Goal: Check status

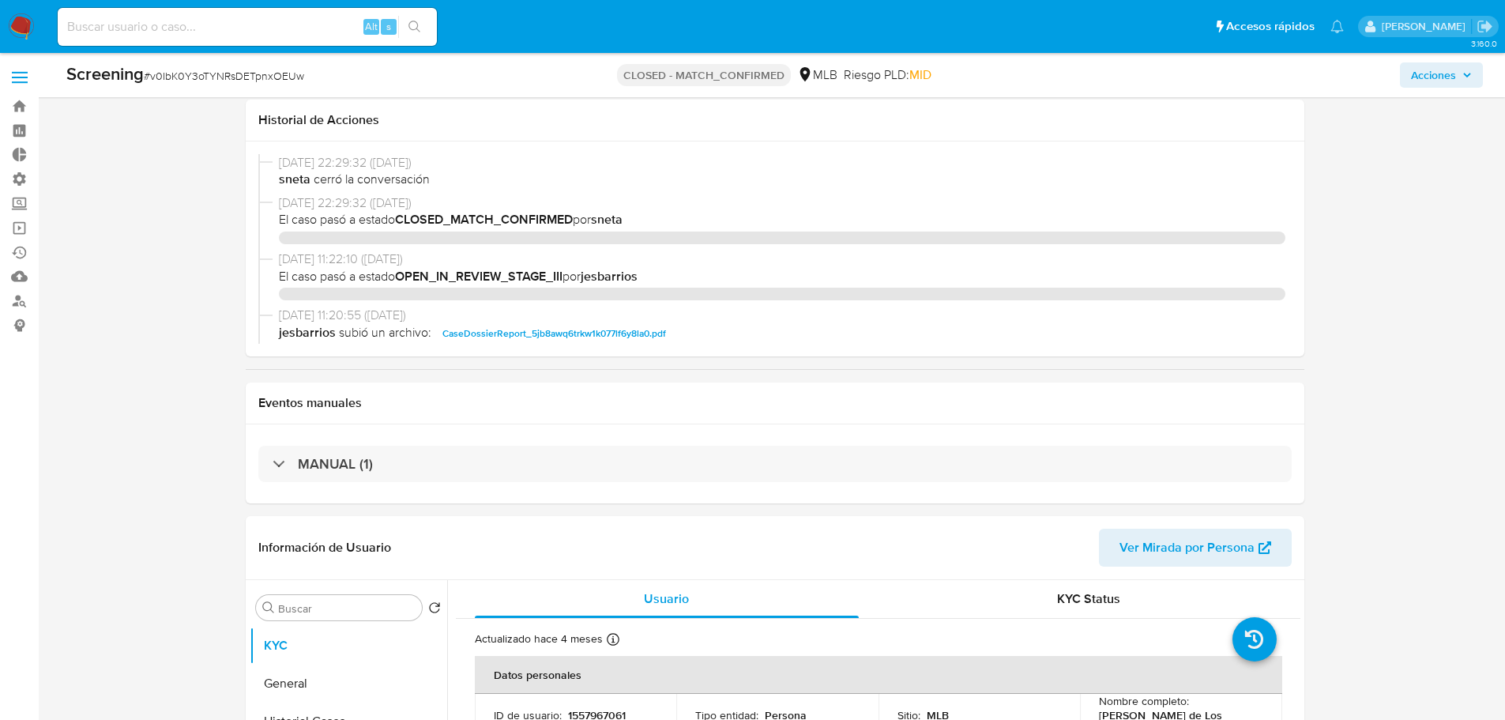
select select "10"
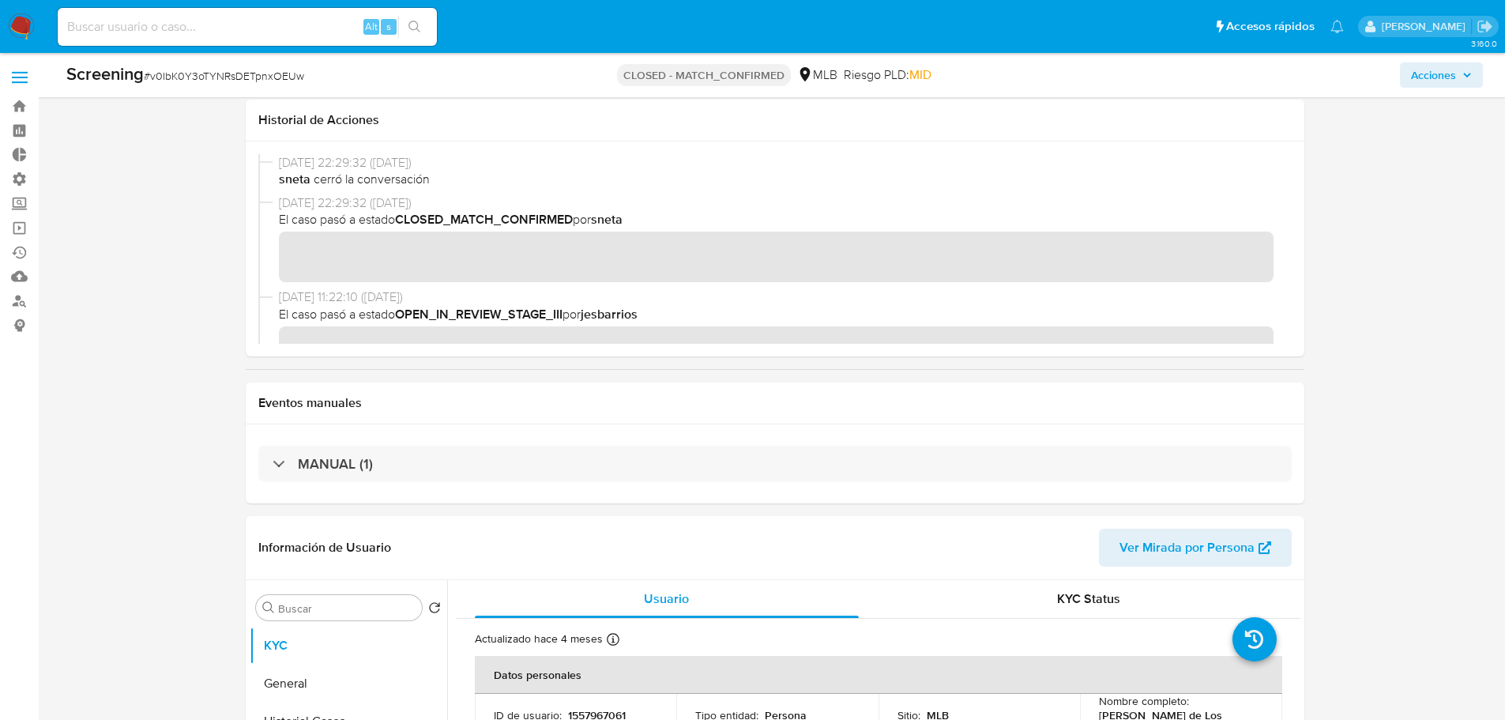
scroll to position [1239, 0]
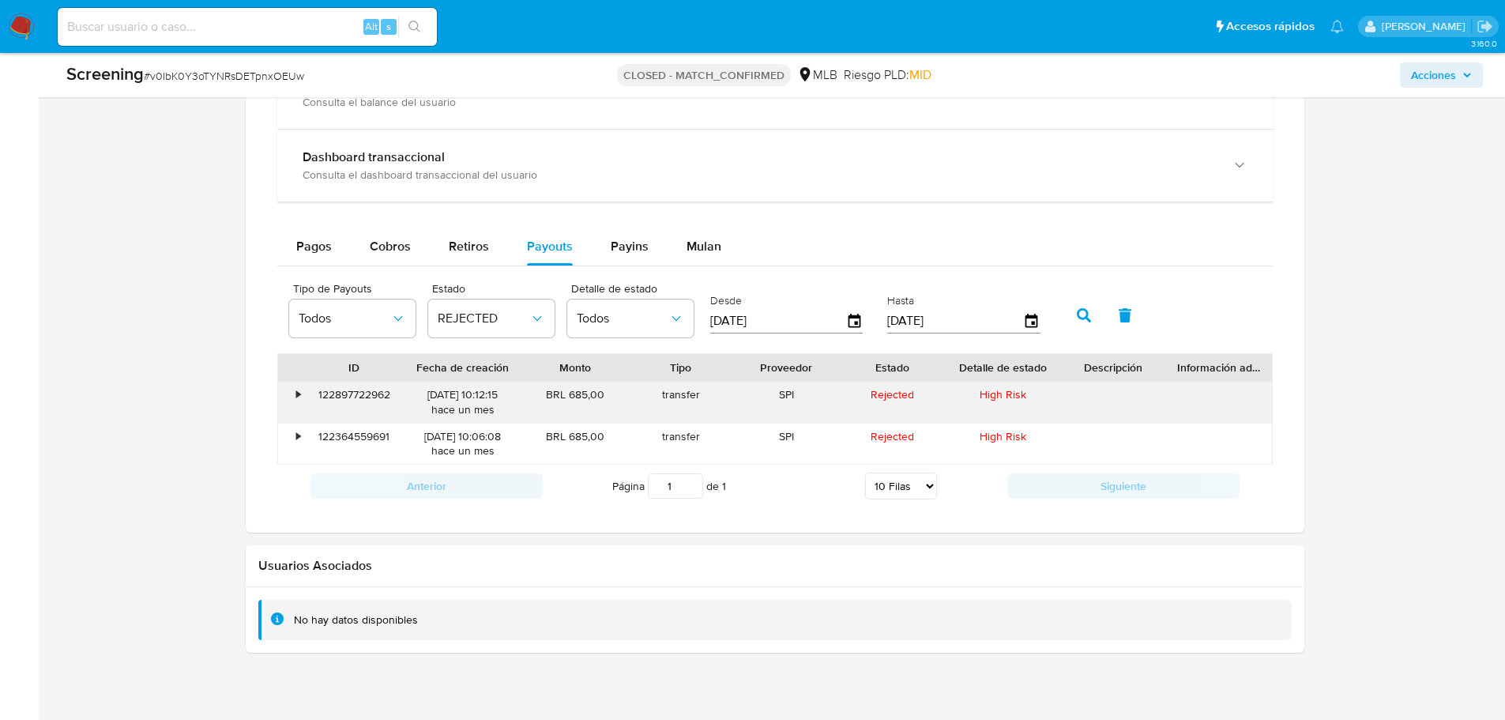
click at [361, 398] on div "122897722962" at bounding box center [355, 402] width 98 height 41
click at [361, 397] on div "122897722962" at bounding box center [355, 402] width 98 height 41
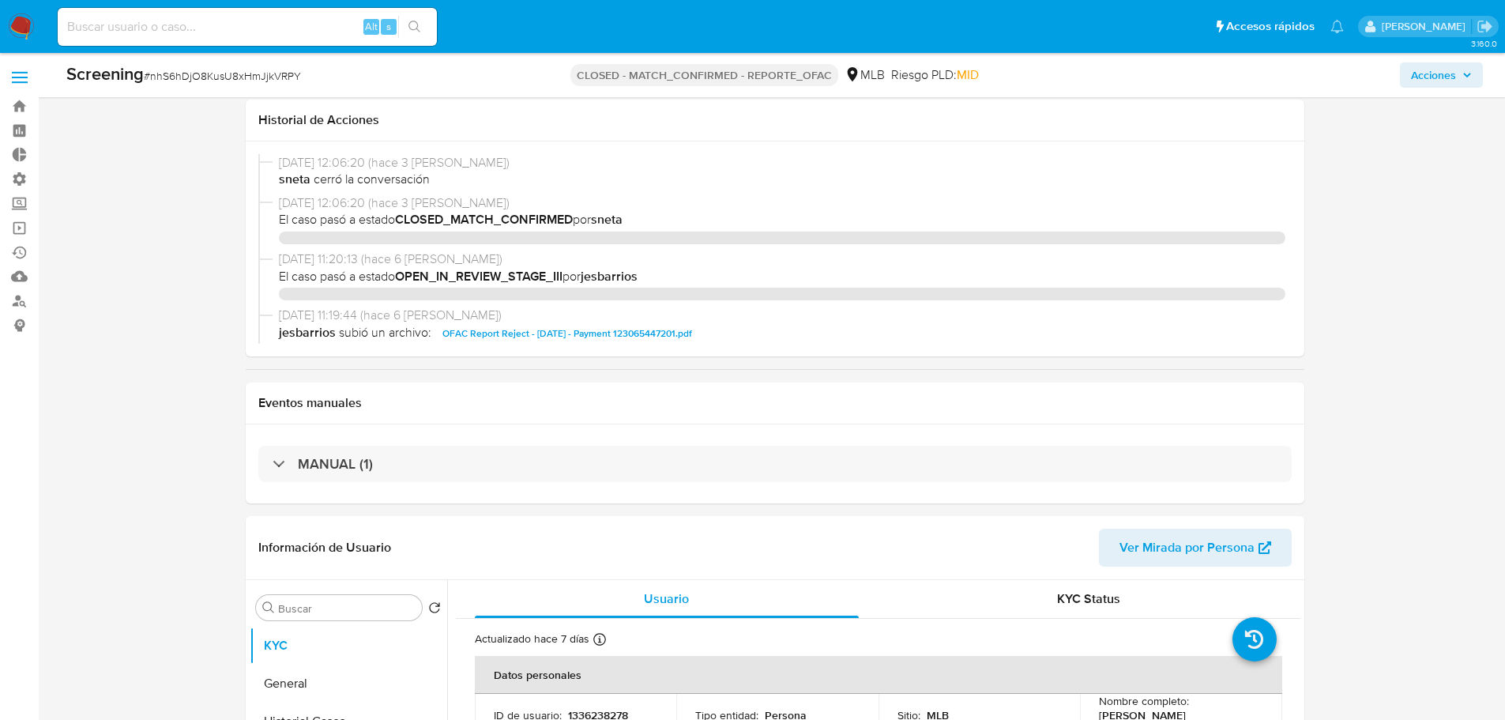
select select "10"
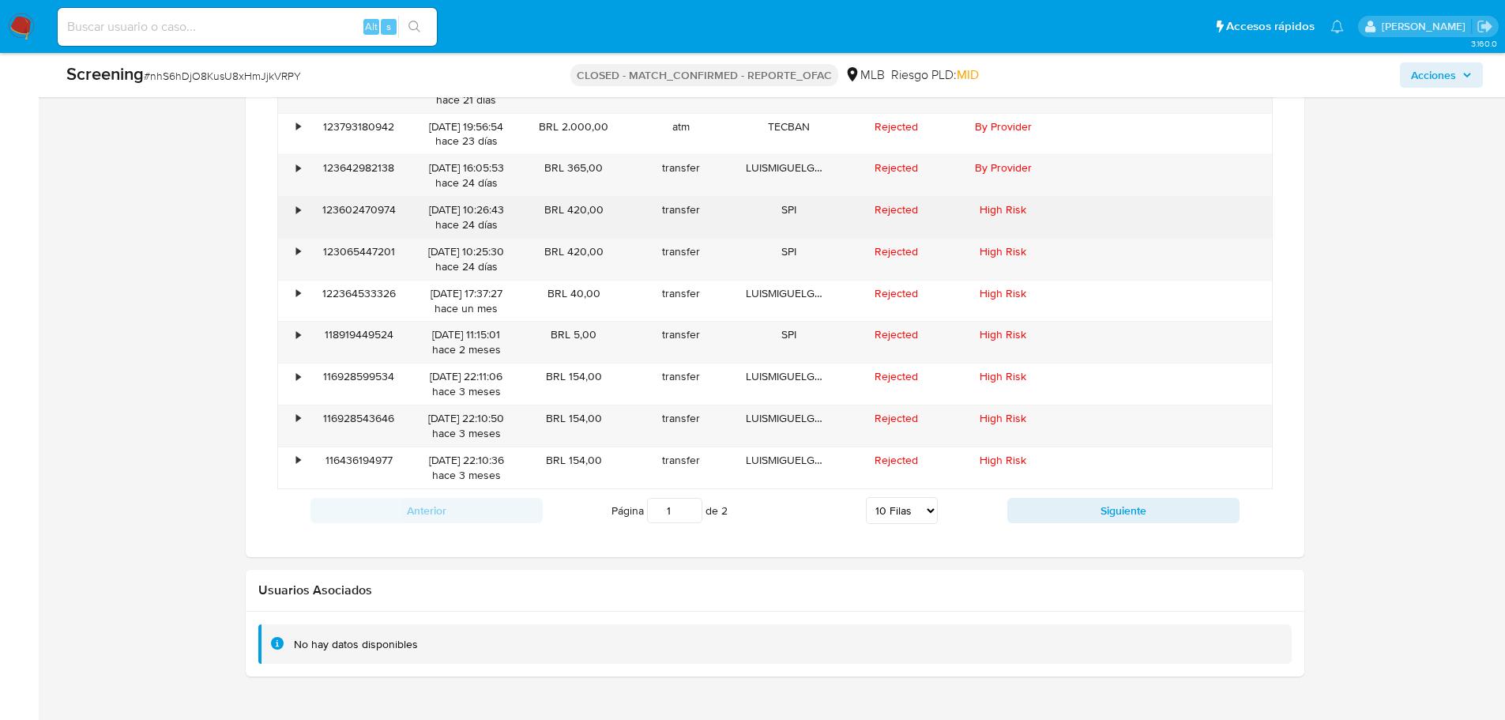
scroll to position [1572, 0]
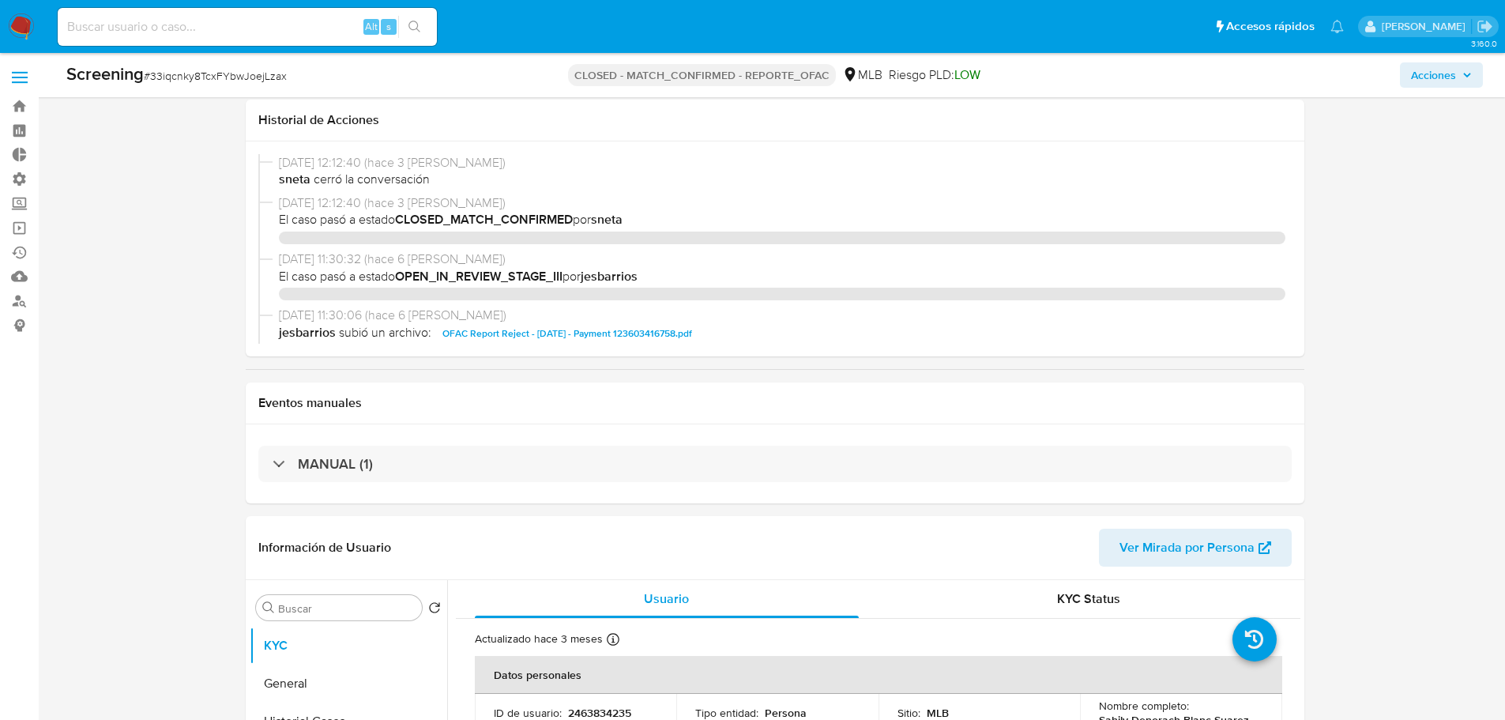
select select "10"
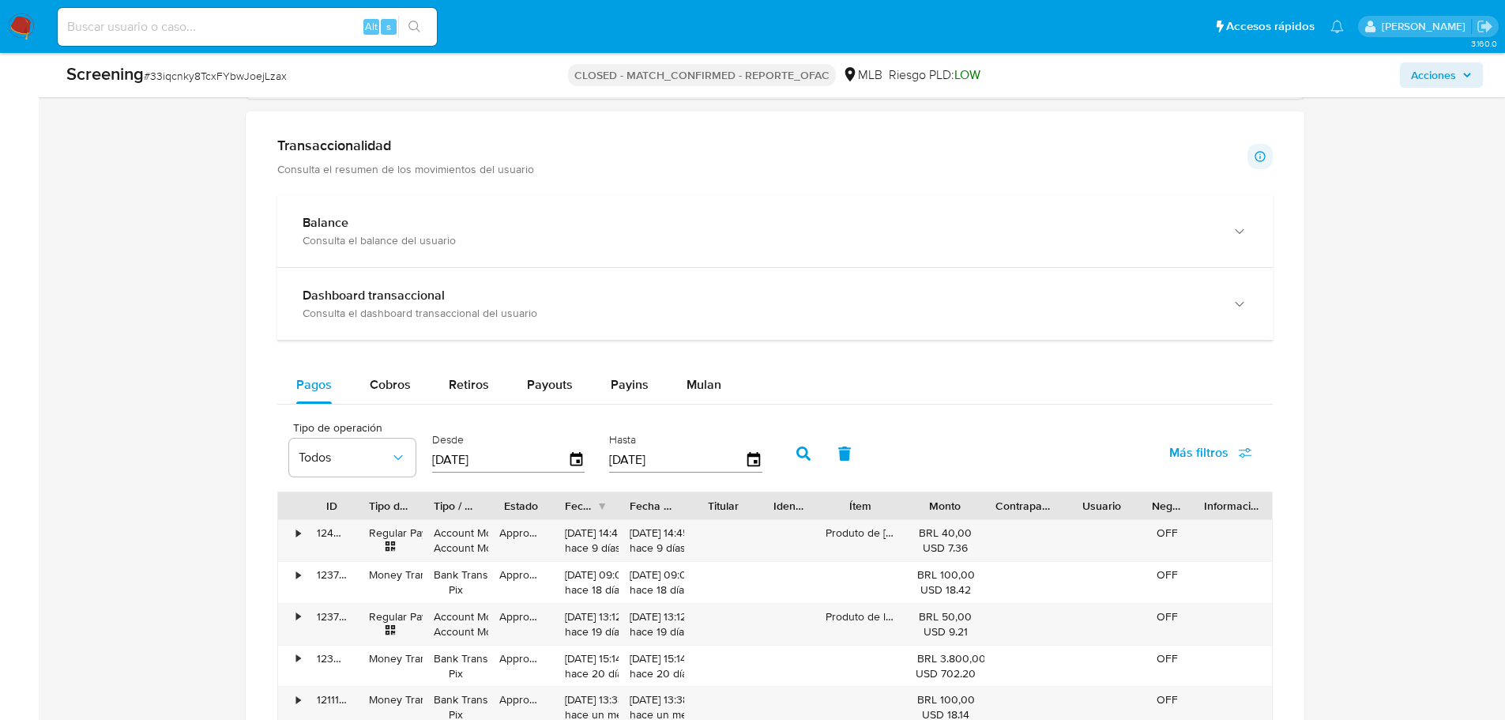
scroll to position [1343, 0]
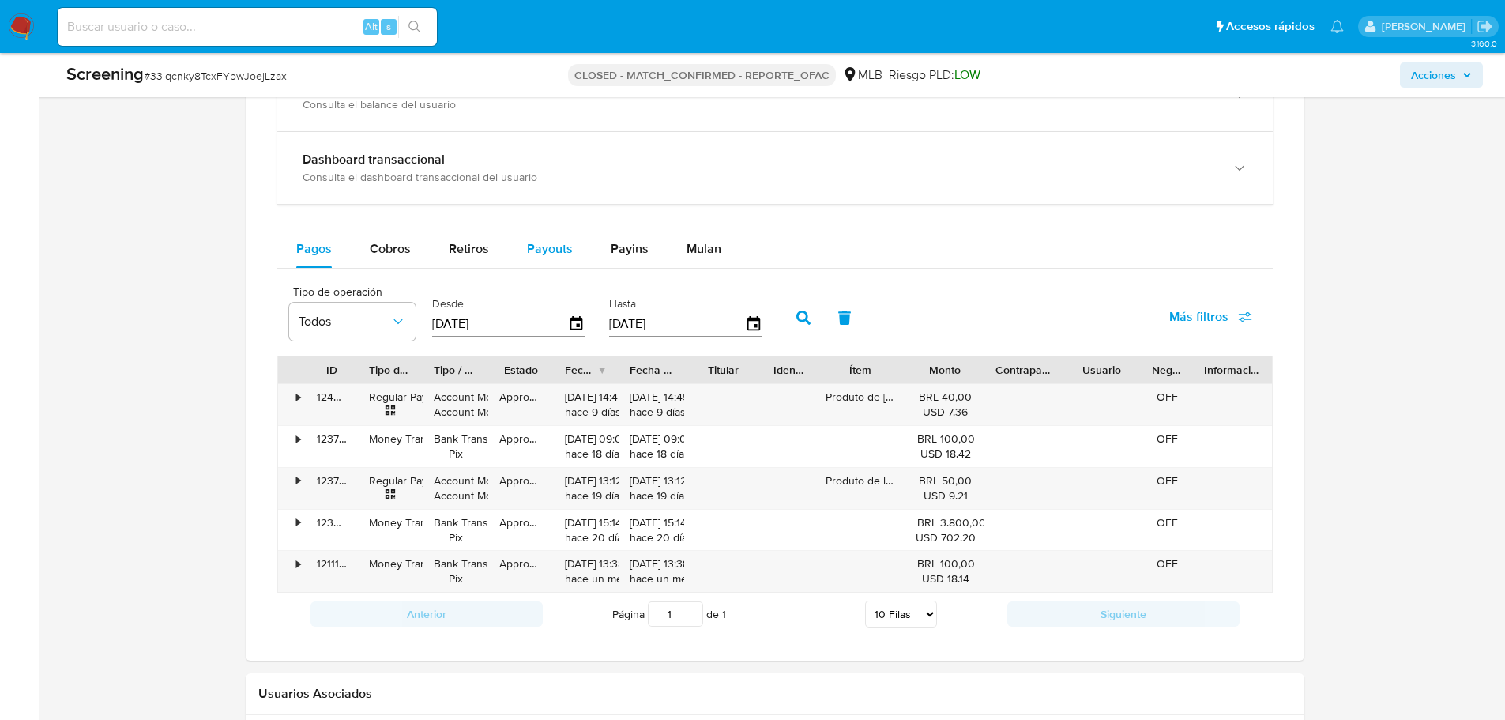
click at [536, 249] on span "Payouts" at bounding box center [550, 248] width 46 height 18
select select "10"
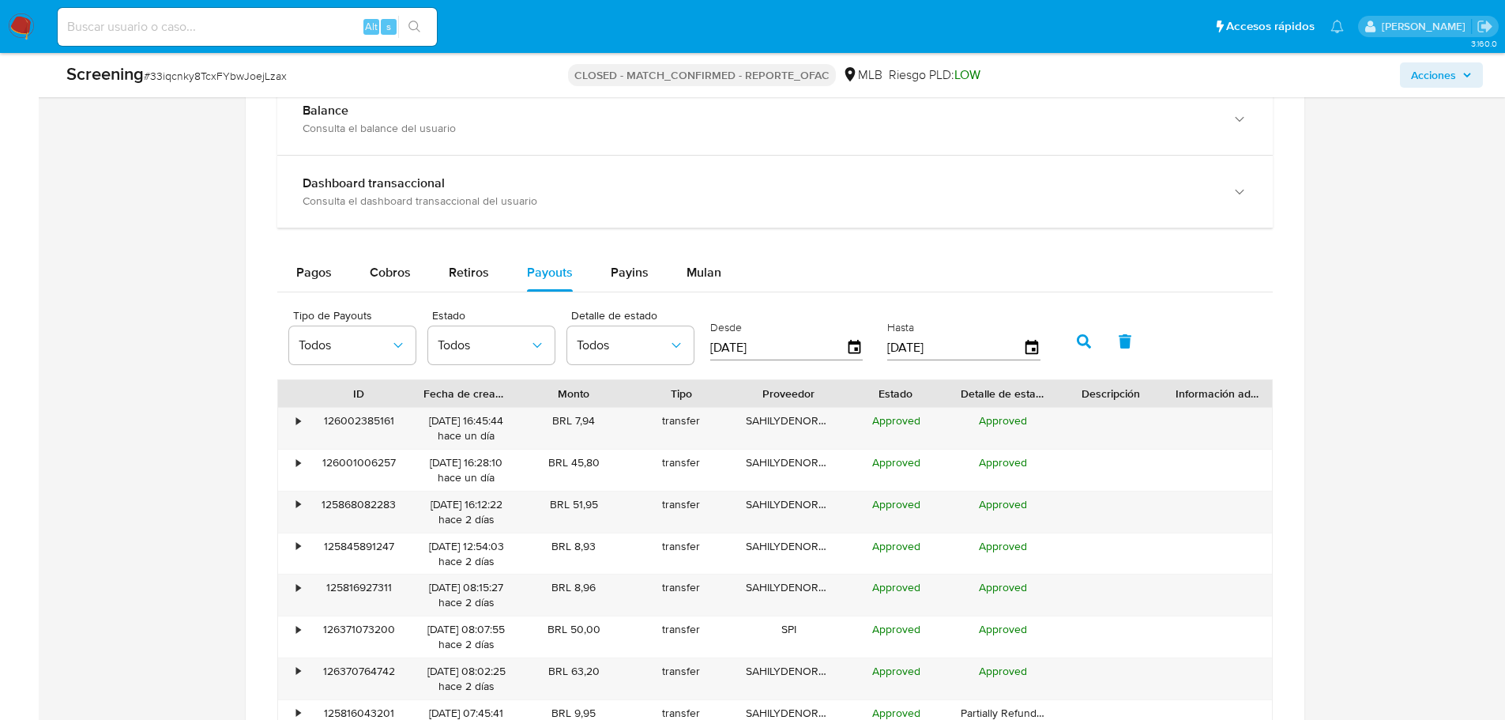
scroll to position [1422, 0]
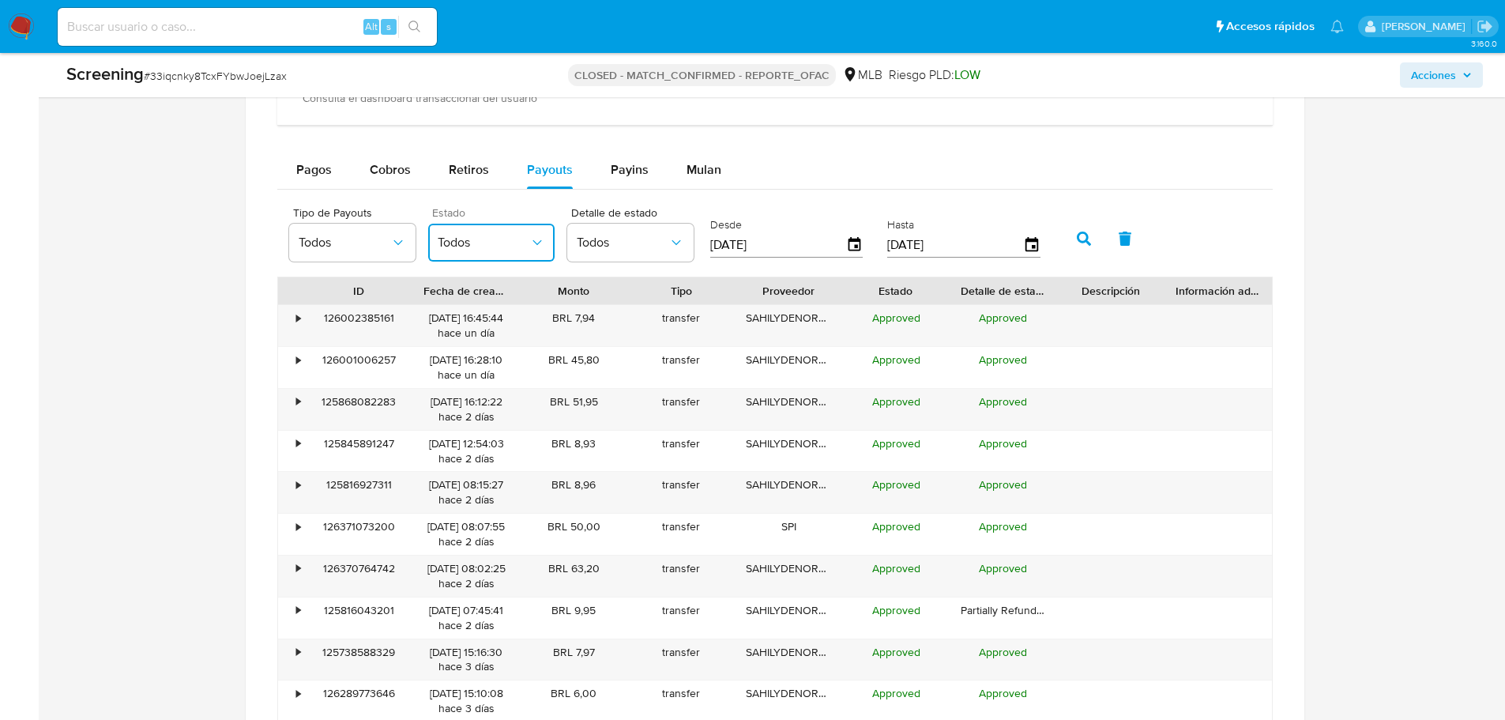
click at [463, 243] on span "Todos" at bounding box center [484, 243] width 92 height 16
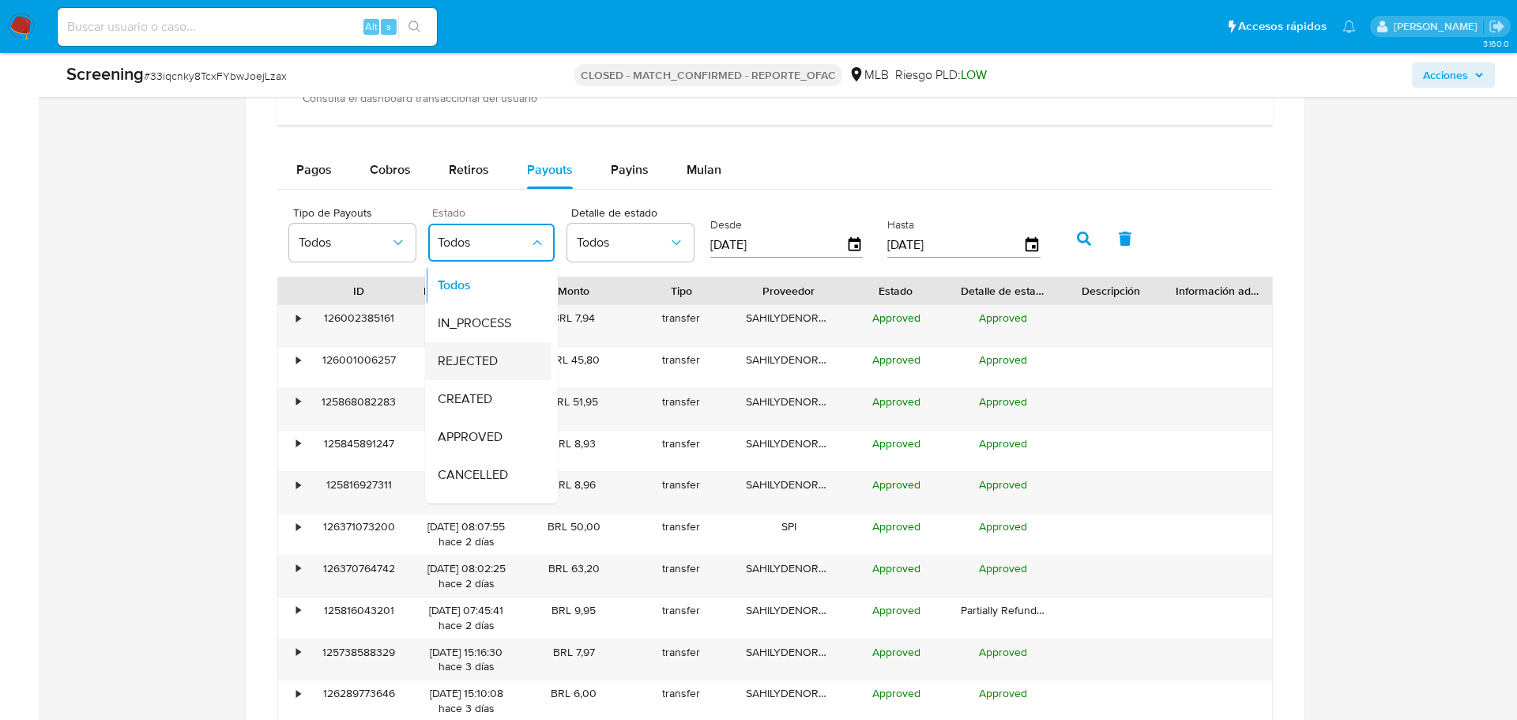
click at [480, 354] on span "REJECTED" at bounding box center [468, 361] width 60 height 16
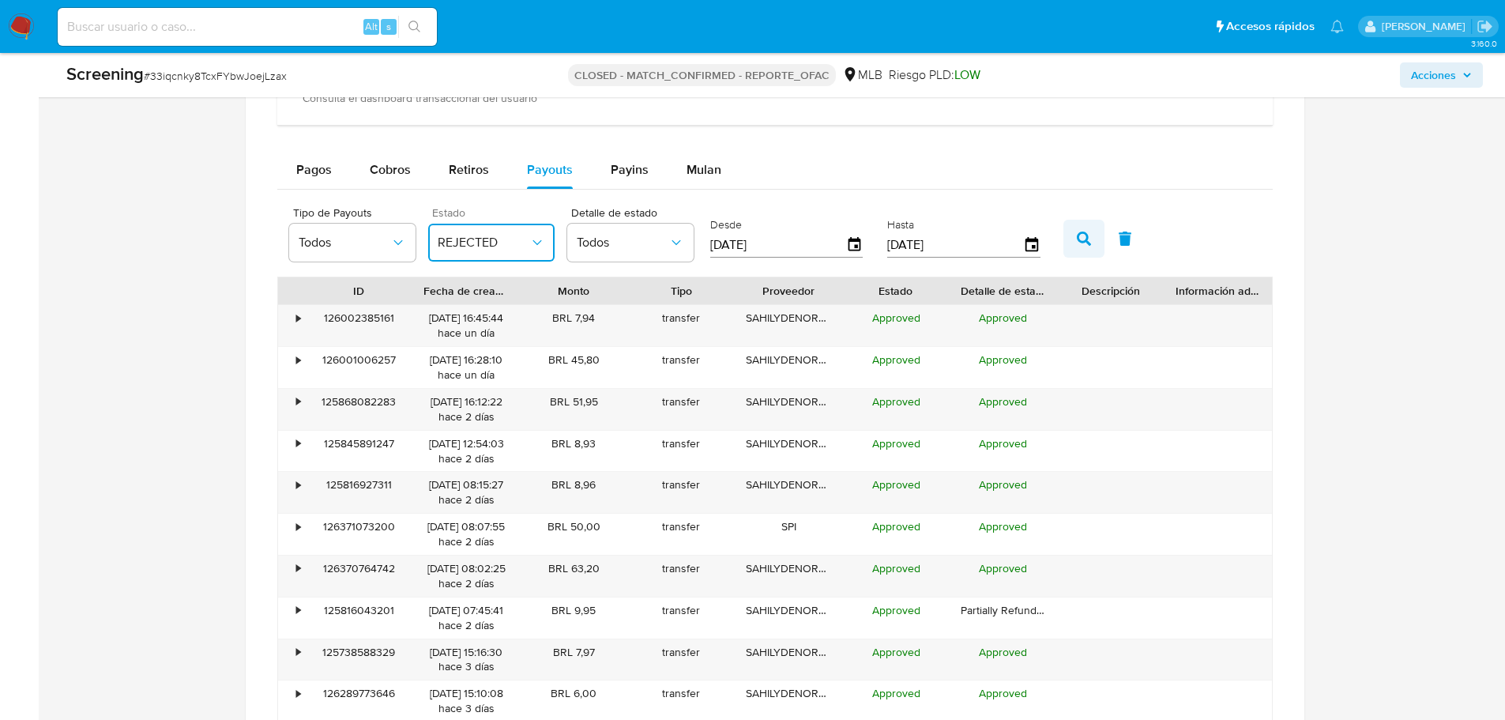
click at [1092, 228] on button "button" at bounding box center [1083, 239] width 41 height 38
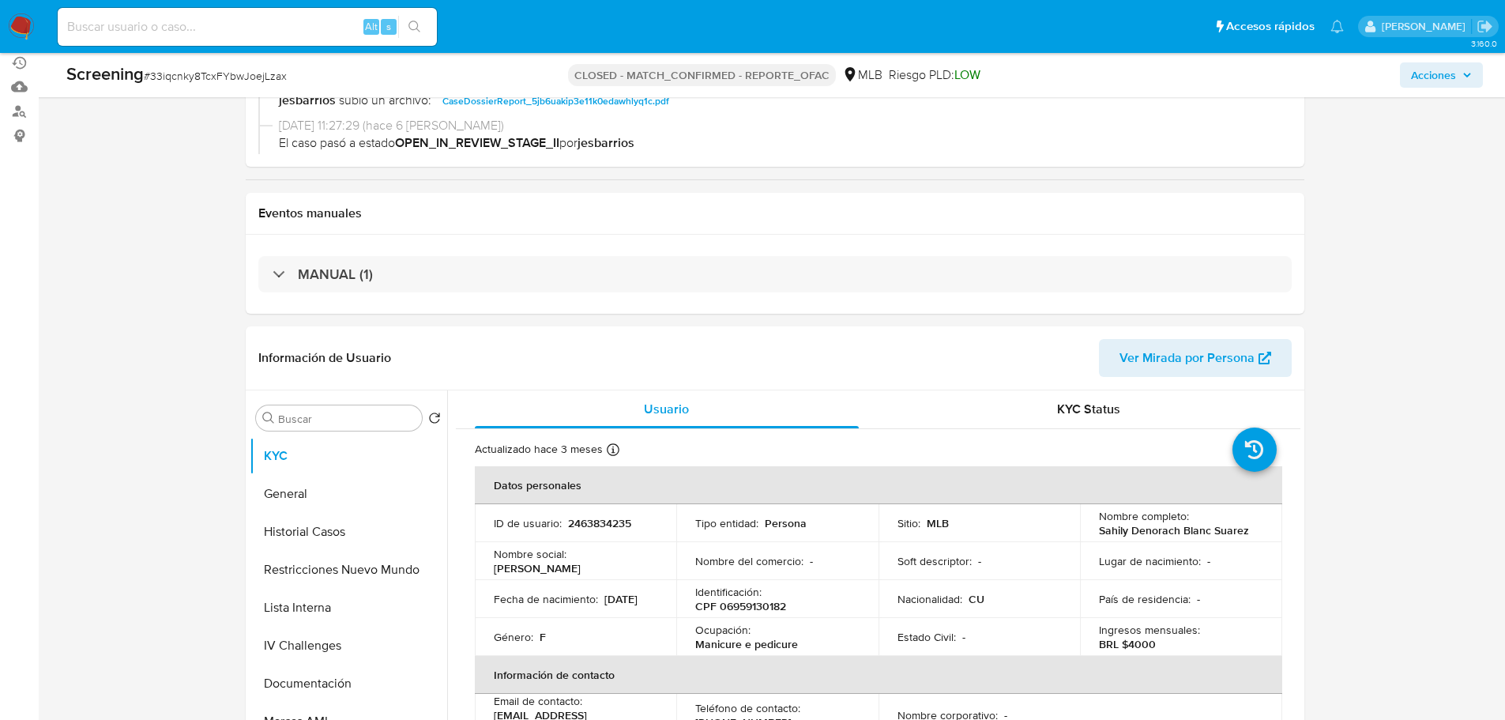
scroll to position [1304, 0]
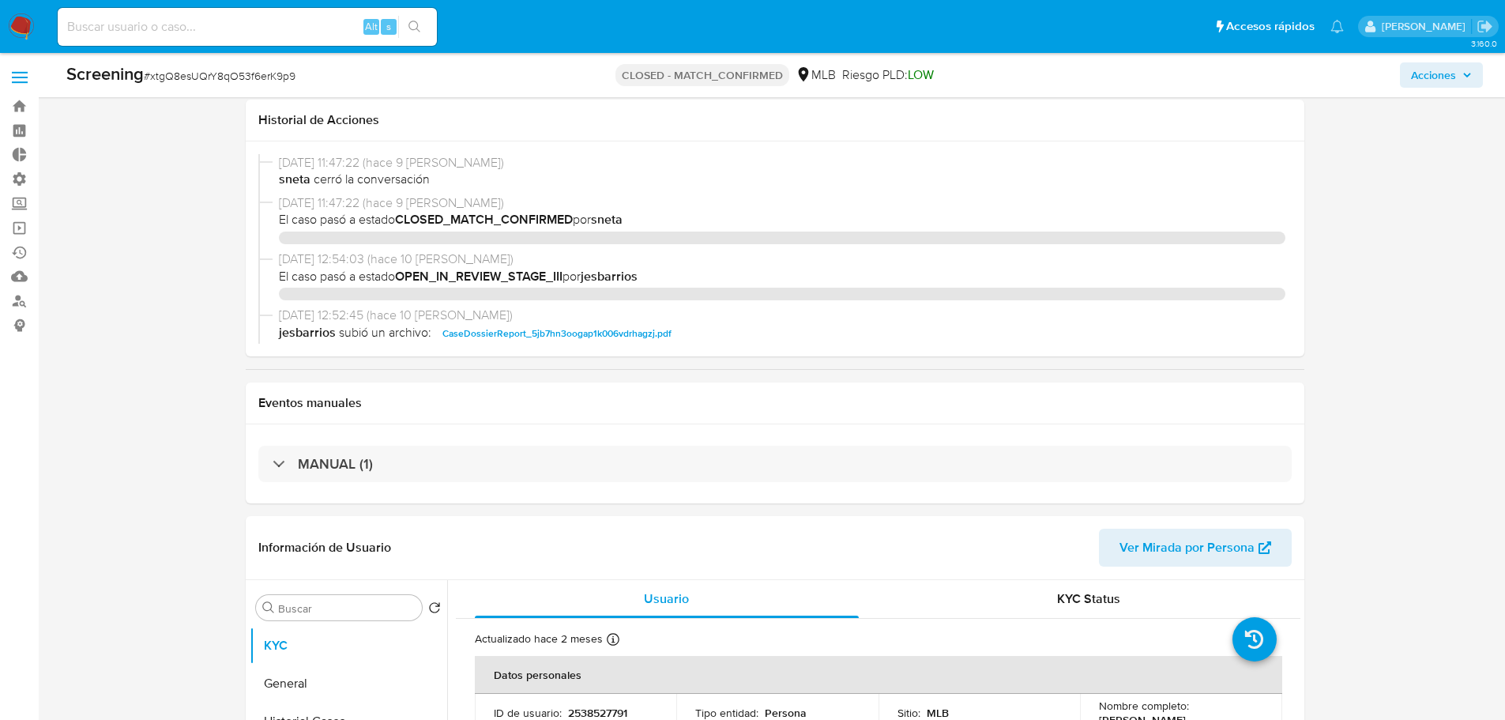
select select "10"
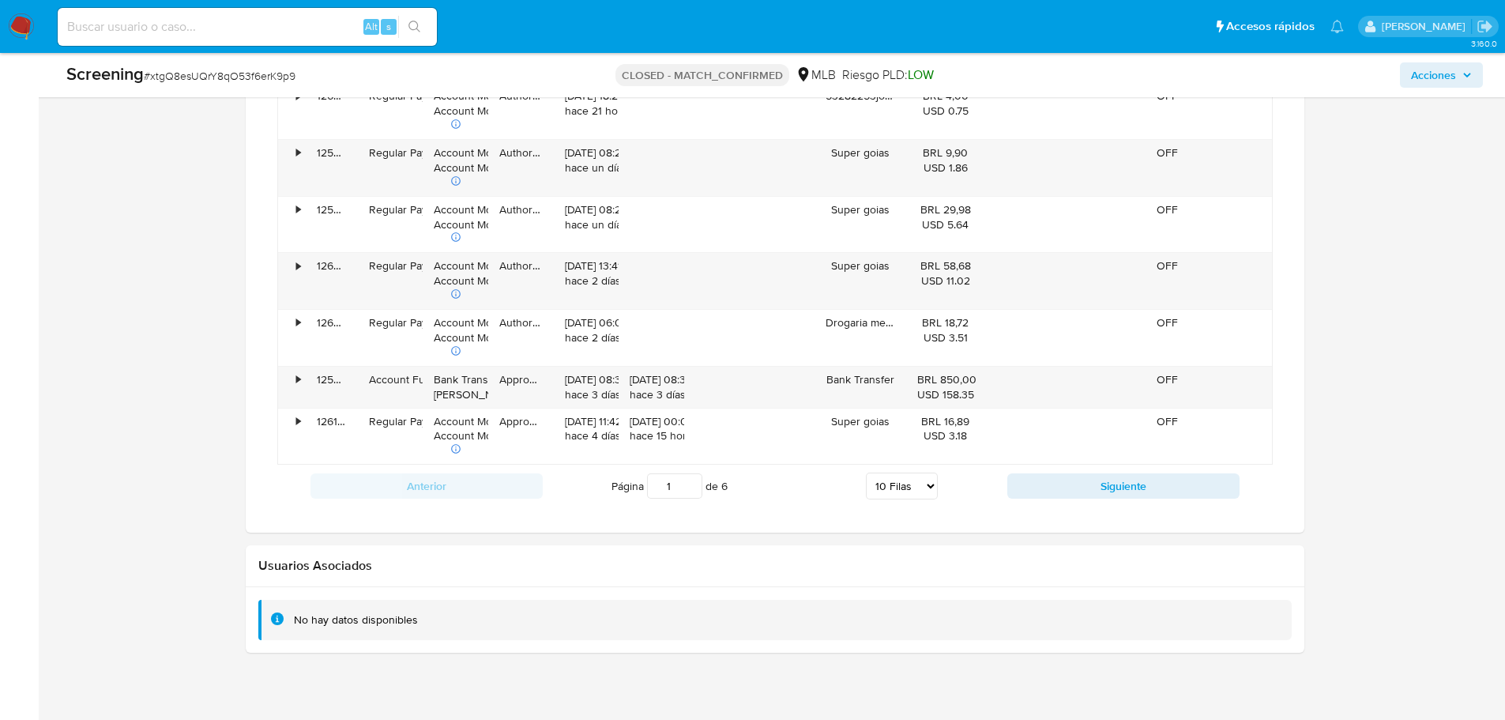
scroll to position [1357, 0]
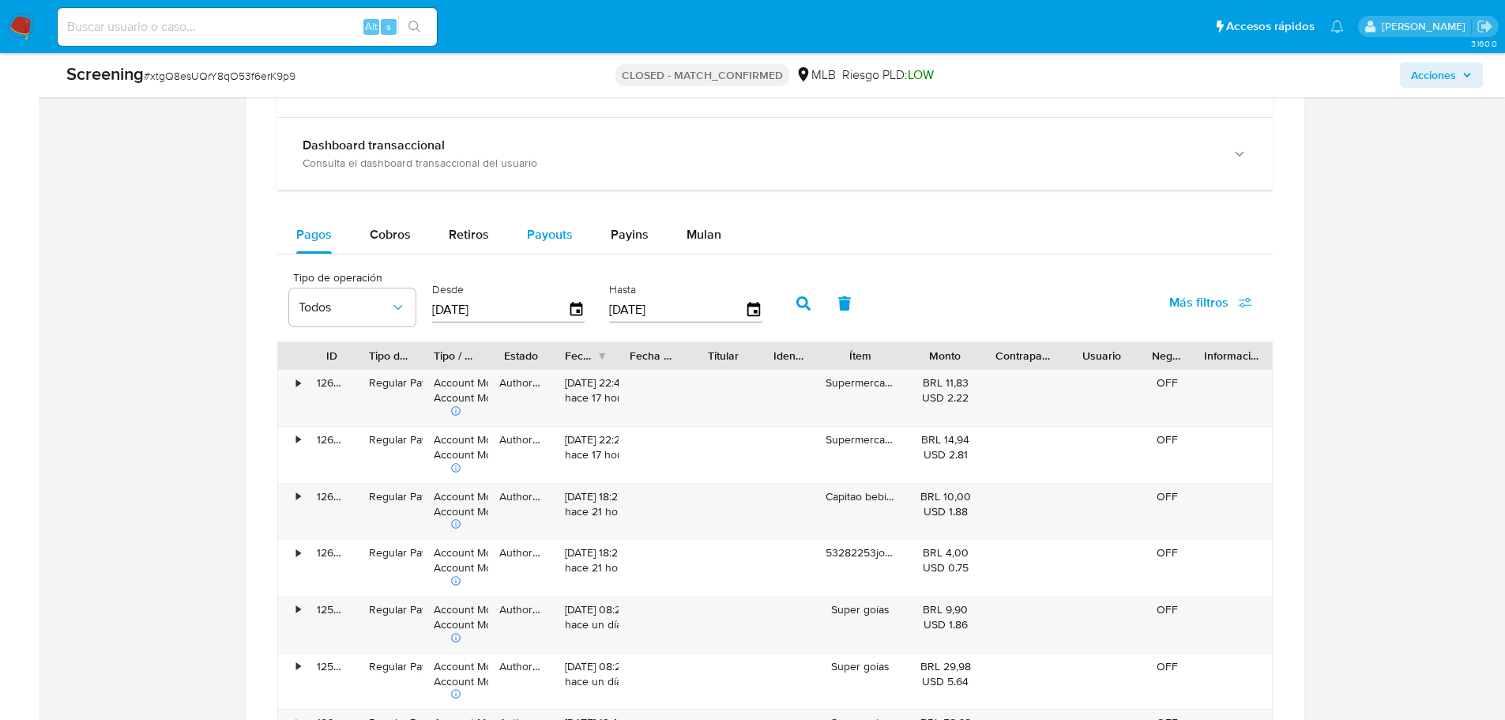
click at [543, 239] on span "Payouts" at bounding box center [550, 234] width 46 height 18
select select "10"
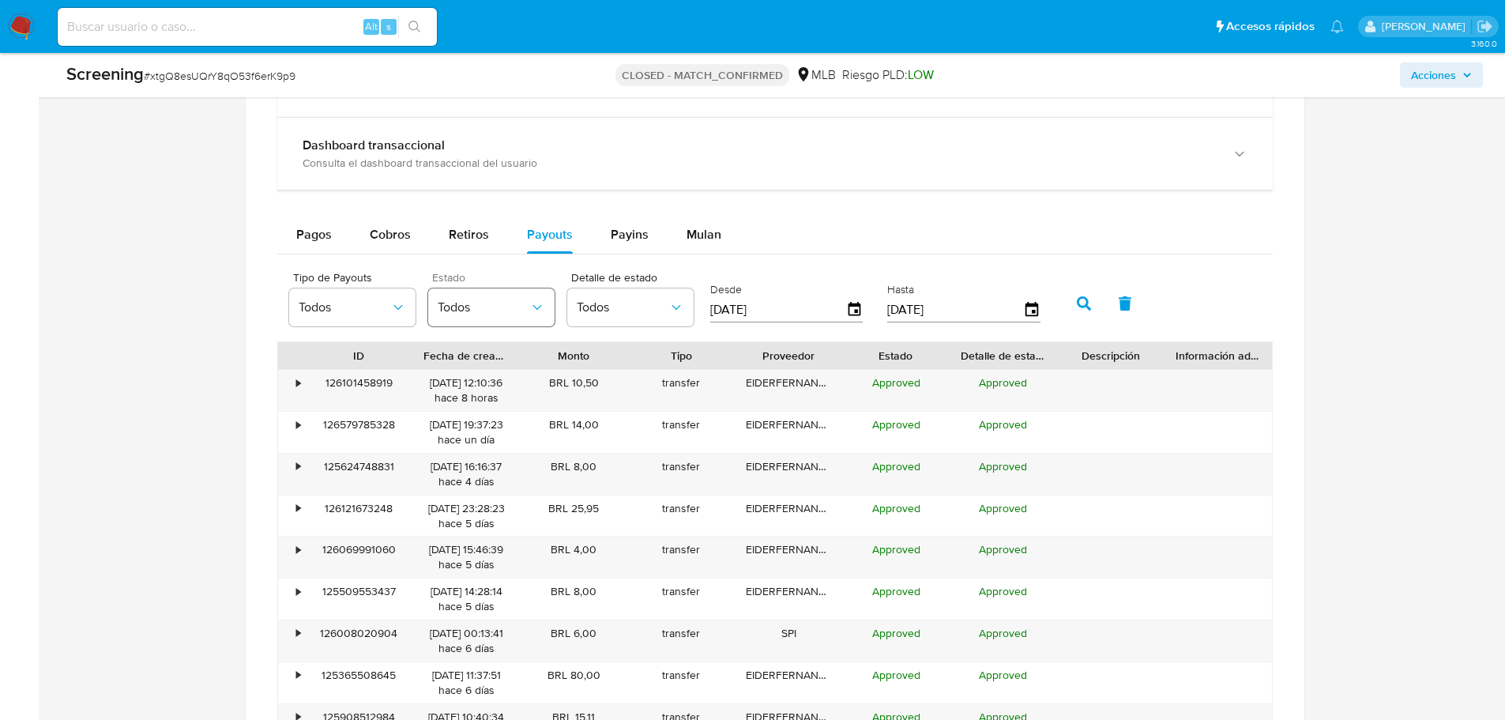
click at [477, 307] on span "Todos" at bounding box center [484, 307] width 92 height 16
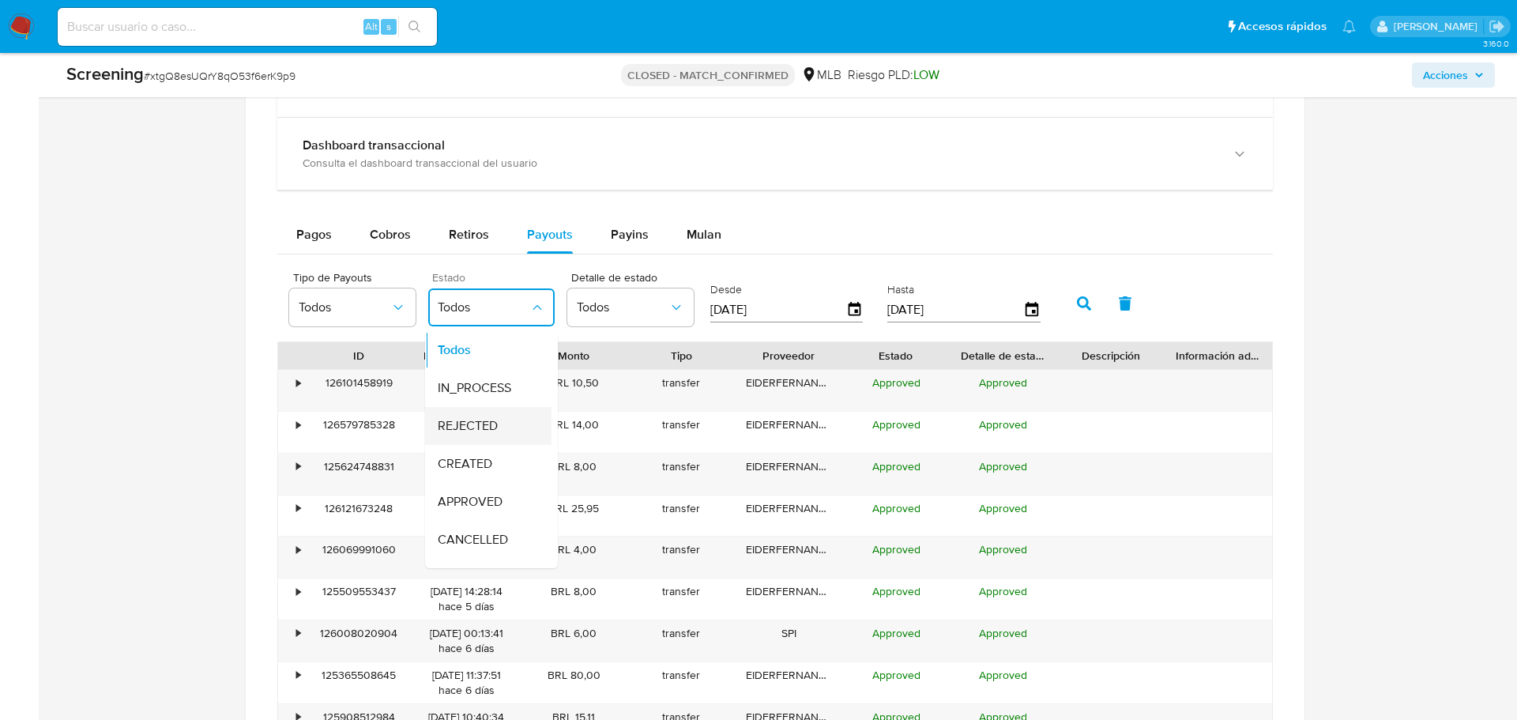
click at [474, 436] on div "REJECTED" at bounding box center [484, 426] width 92 height 38
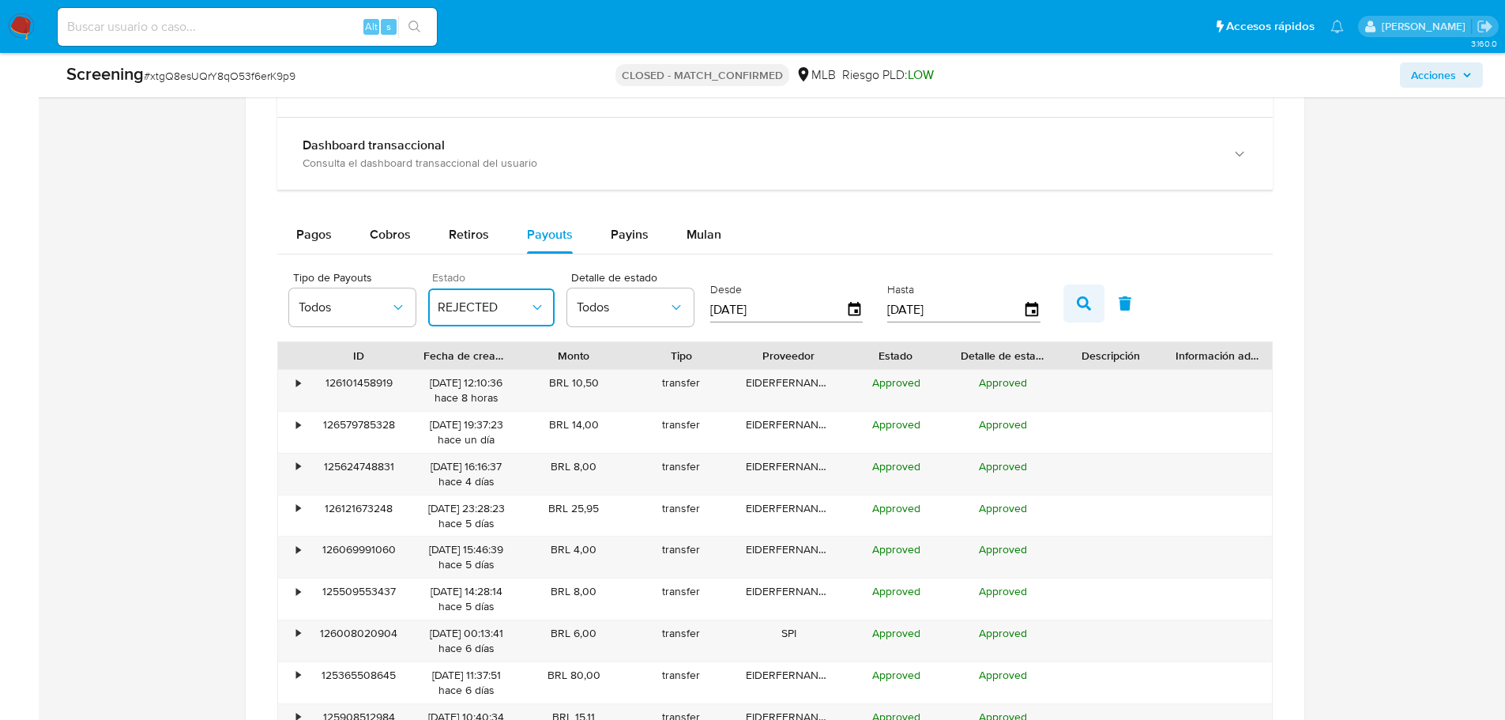
click at [1088, 300] on icon "button" at bounding box center [1084, 303] width 14 height 14
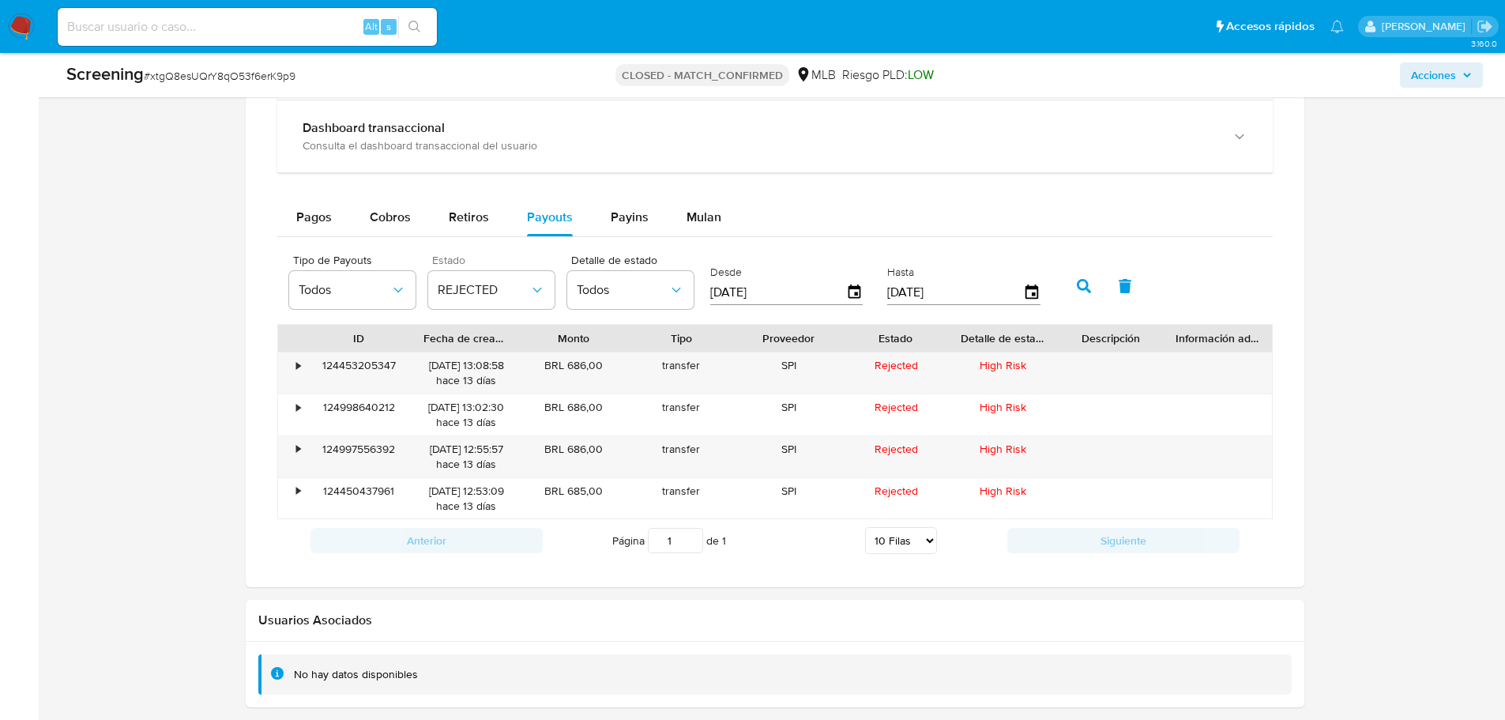
scroll to position [1350, 0]
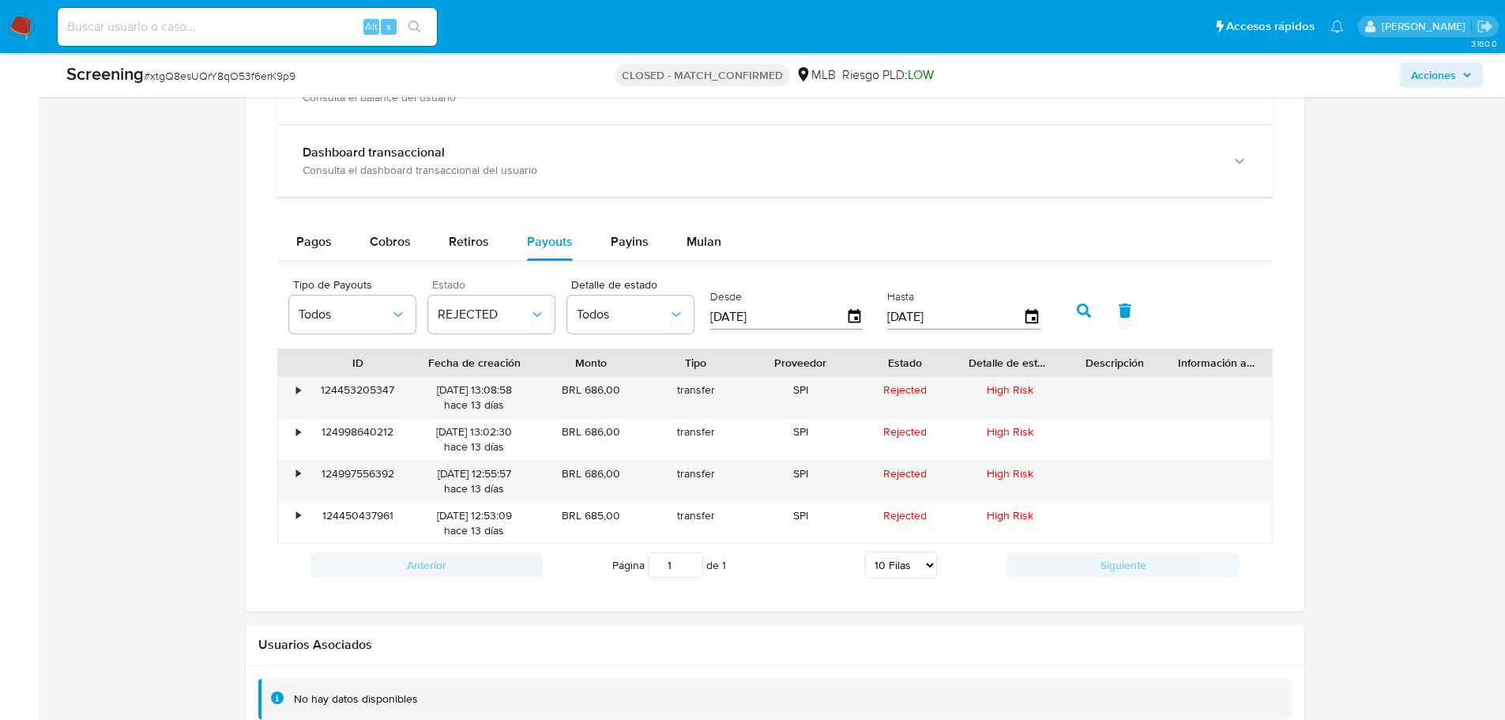
drag, startPoint x: 531, startPoint y: 360, endPoint x: 552, endPoint y: 359, distance: 21.4
click at [552, 359] on div at bounding box center [539, 362] width 28 height 27
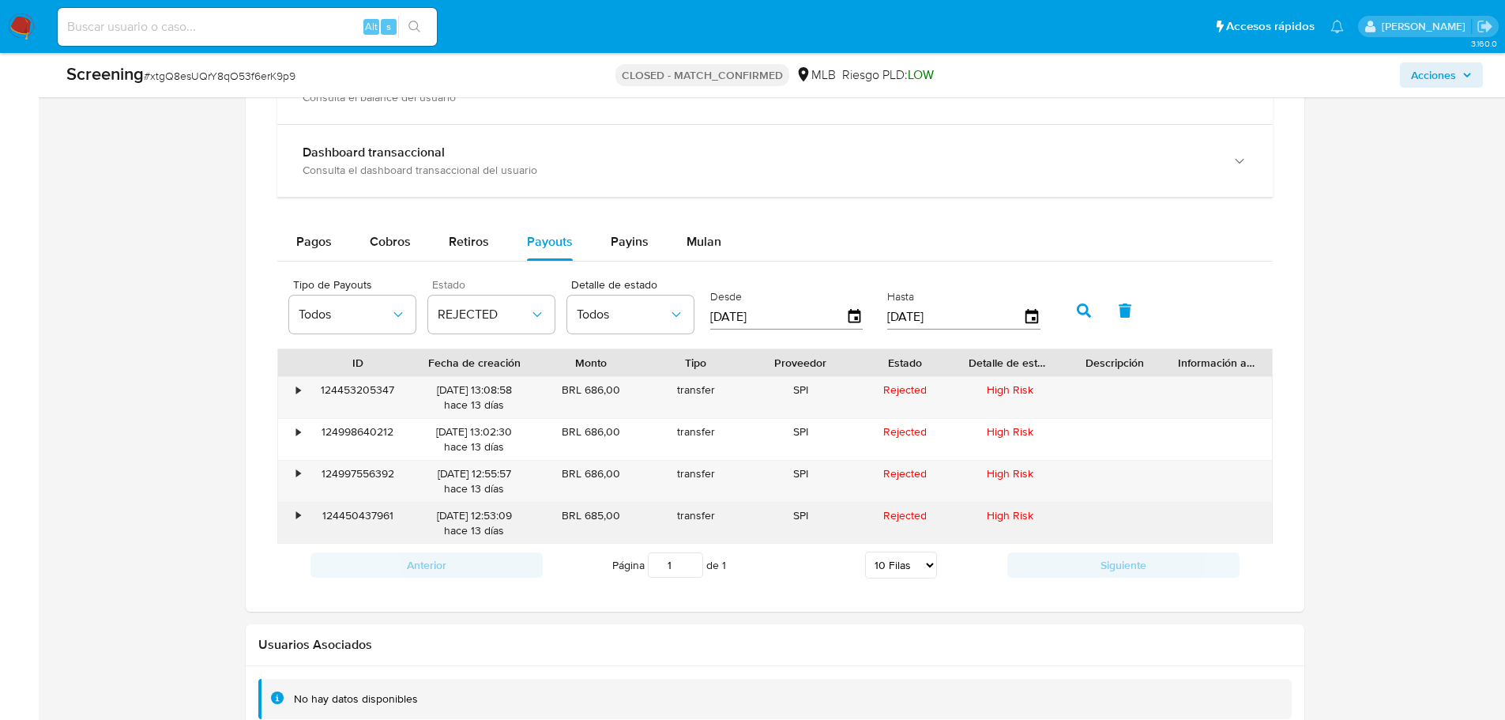
click at [382, 507] on div "124450437961" at bounding box center [358, 522] width 105 height 41
click at [380, 507] on div "124450437961" at bounding box center [358, 522] width 105 height 41
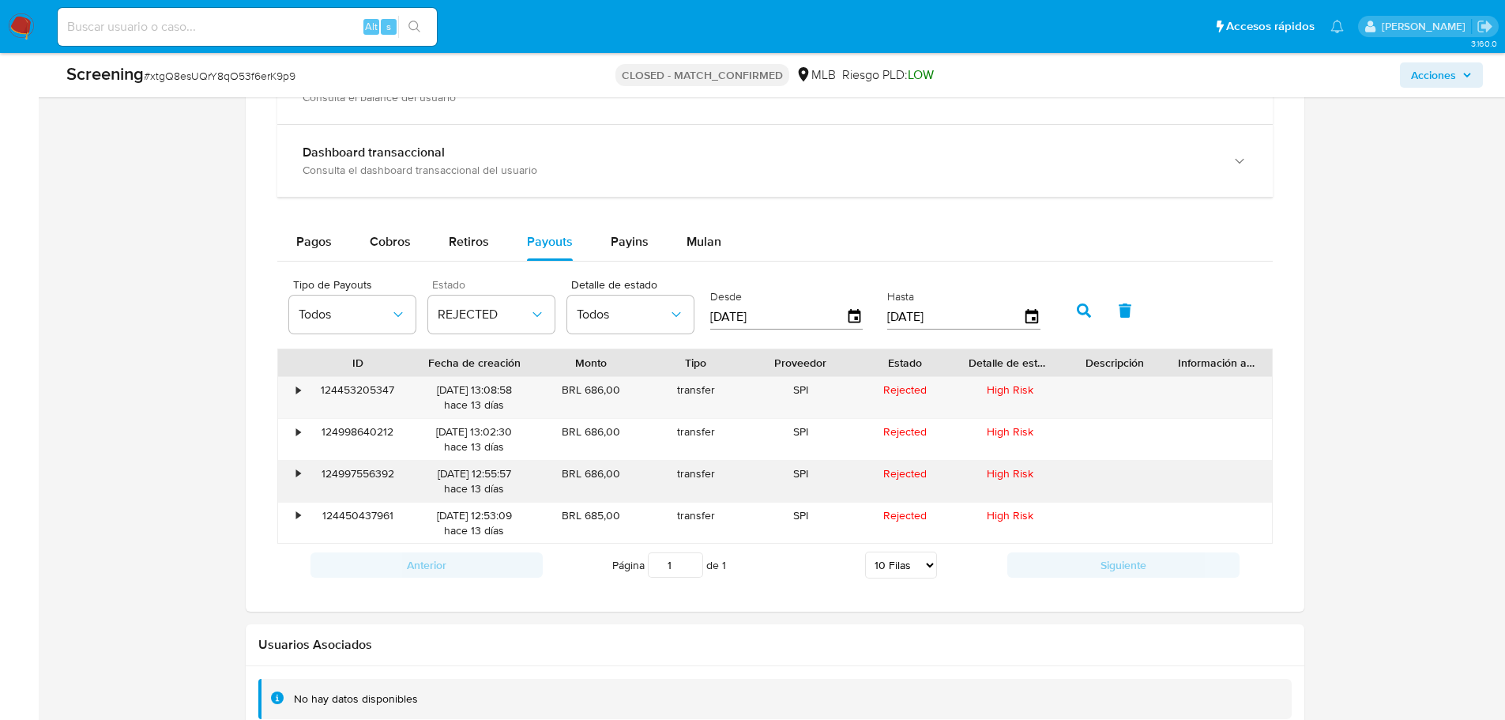
click at [355, 475] on div "124997556392" at bounding box center [358, 481] width 105 height 41
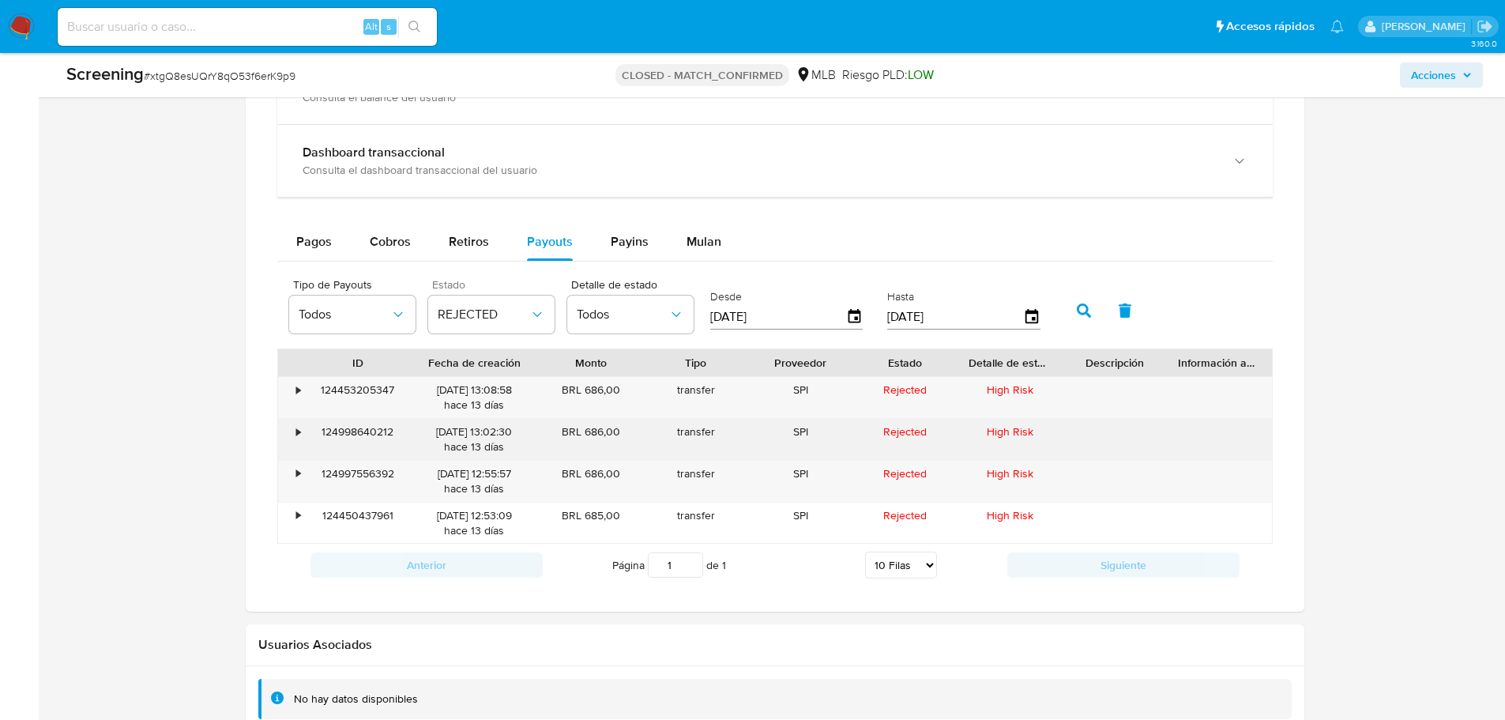
click at [378, 434] on div "124998640212" at bounding box center [358, 439] width 105 height 41
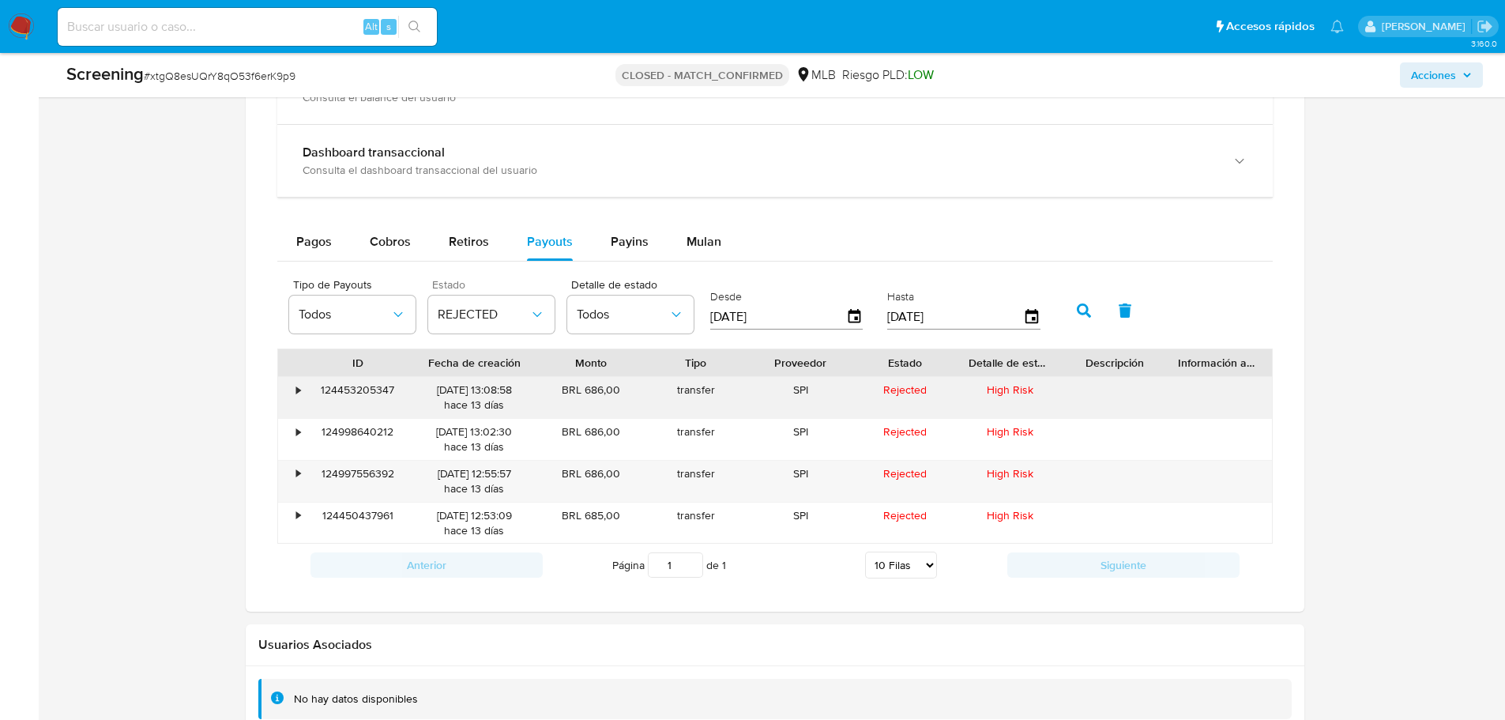
click at [370, 396] on div "124453205347" at bounding box center [358, 397] width 105 height 41
click at [370, 391] on div "124453205347" at bounding box center [358, 397] width 105 height 41
click at [359, 390] on div "124453205347" at bounding box center [358, 397] width 105 height 41
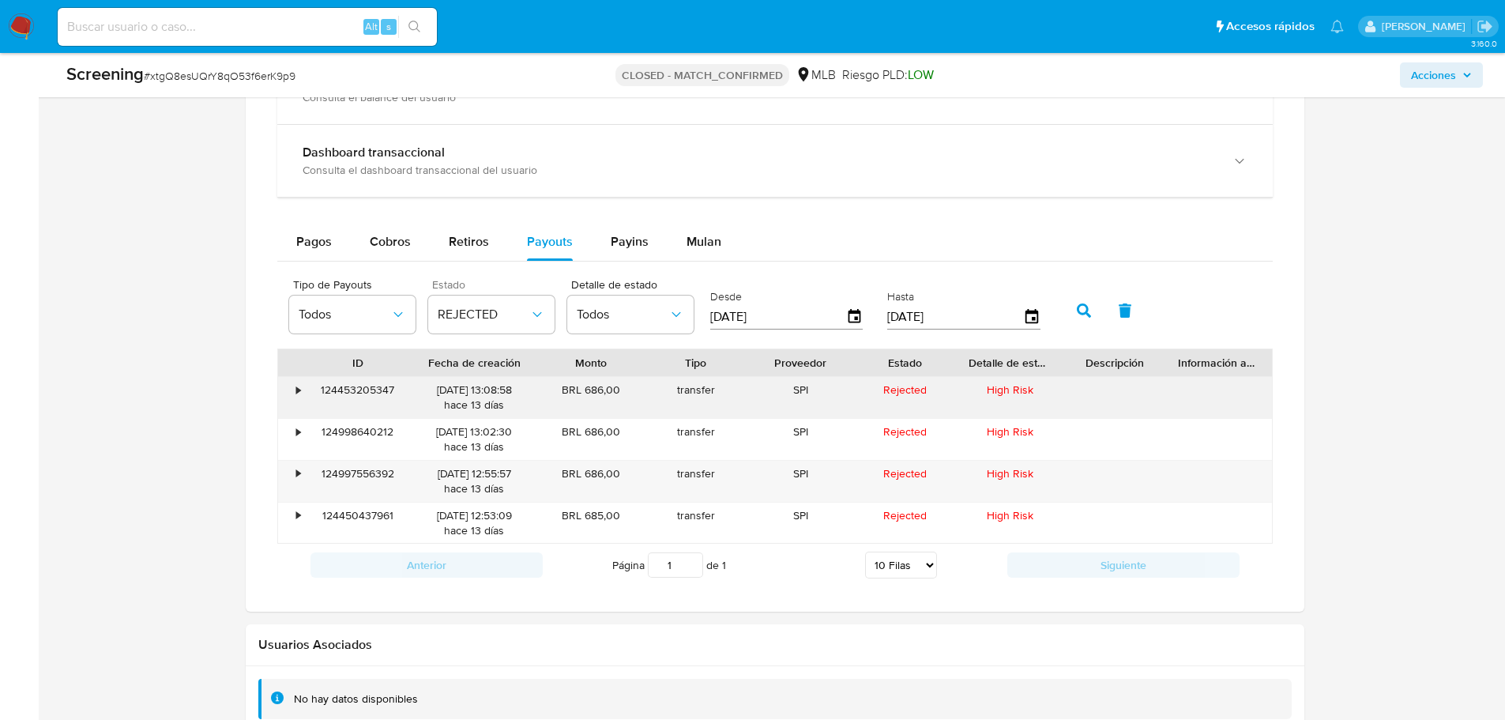
click at [359, 390] on div "124453205347" at bounding box center [358, 397] width 105 height 41
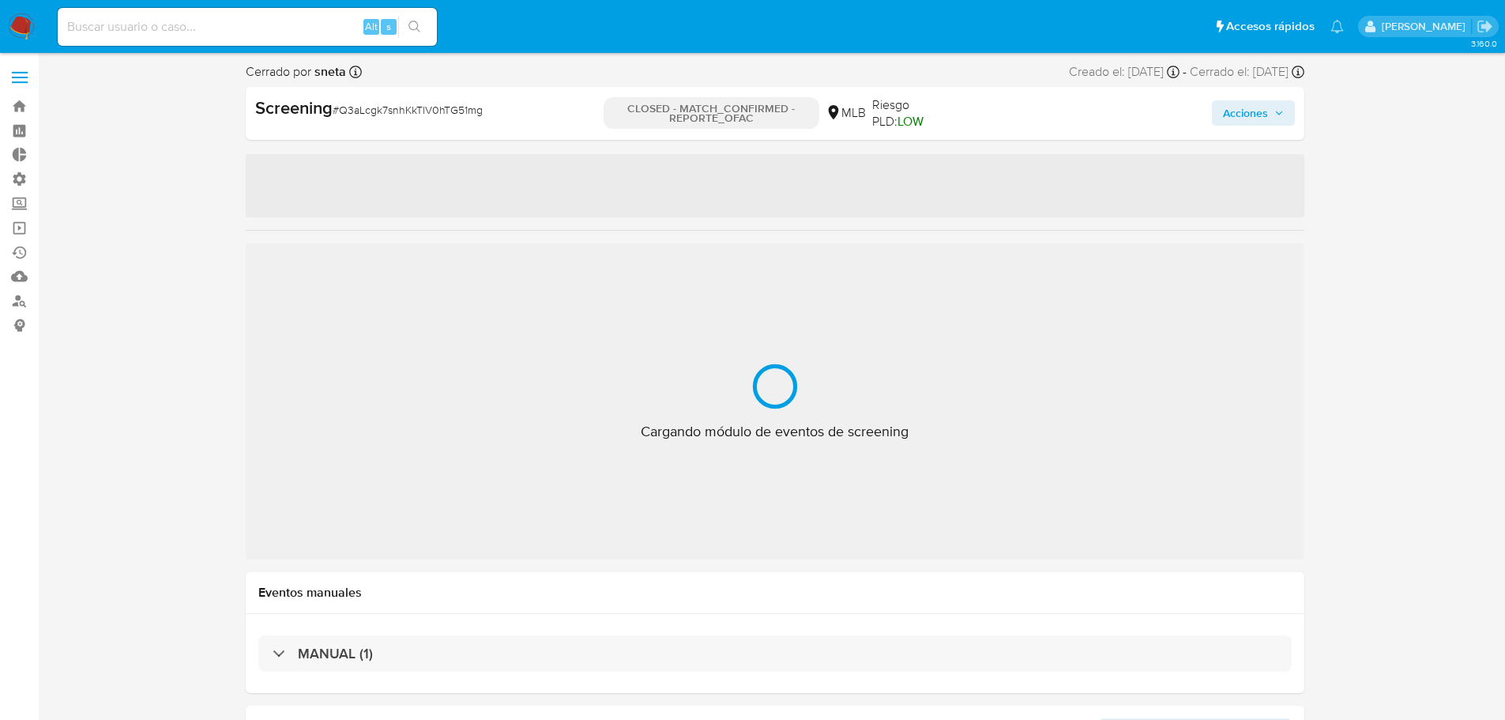
select select "10"
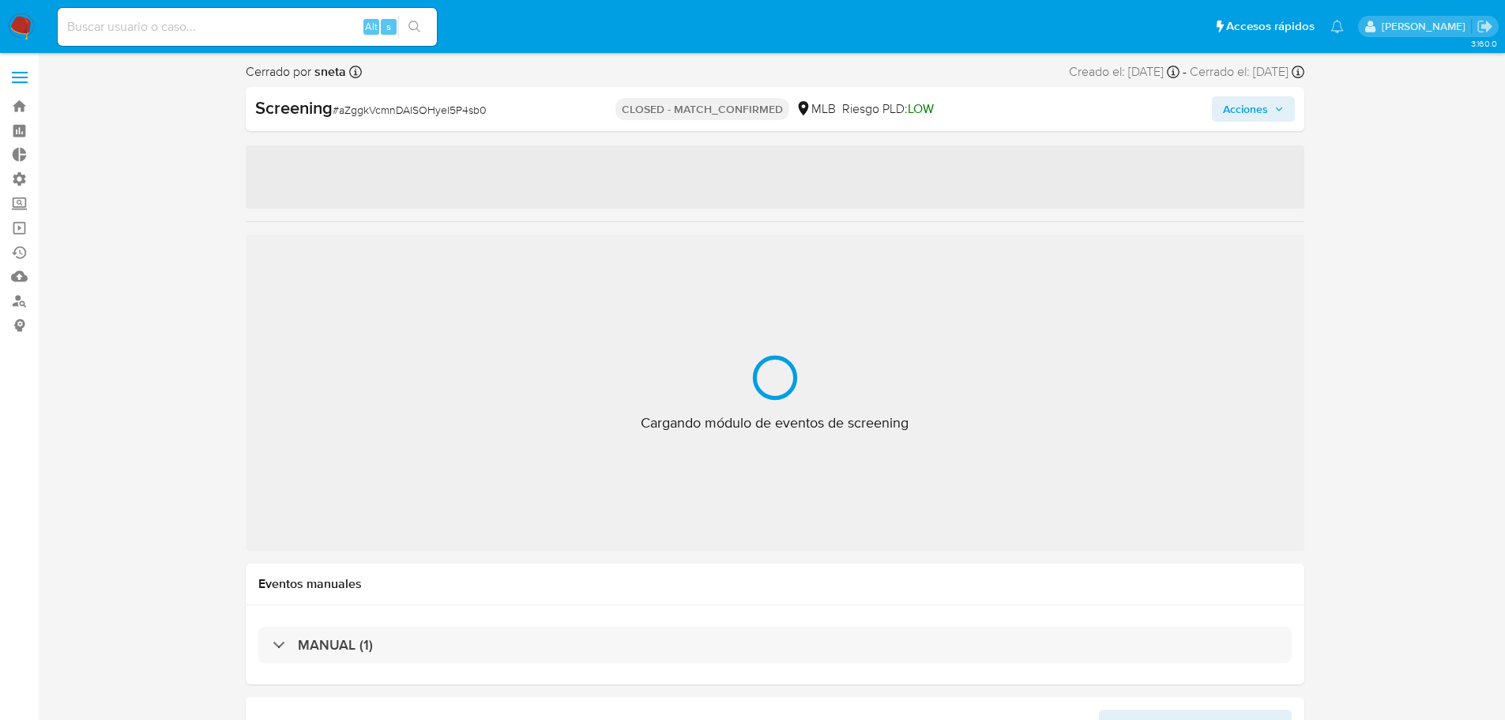
select select "10"
